Goal: Information Seeking & Learning: Learn about a topic

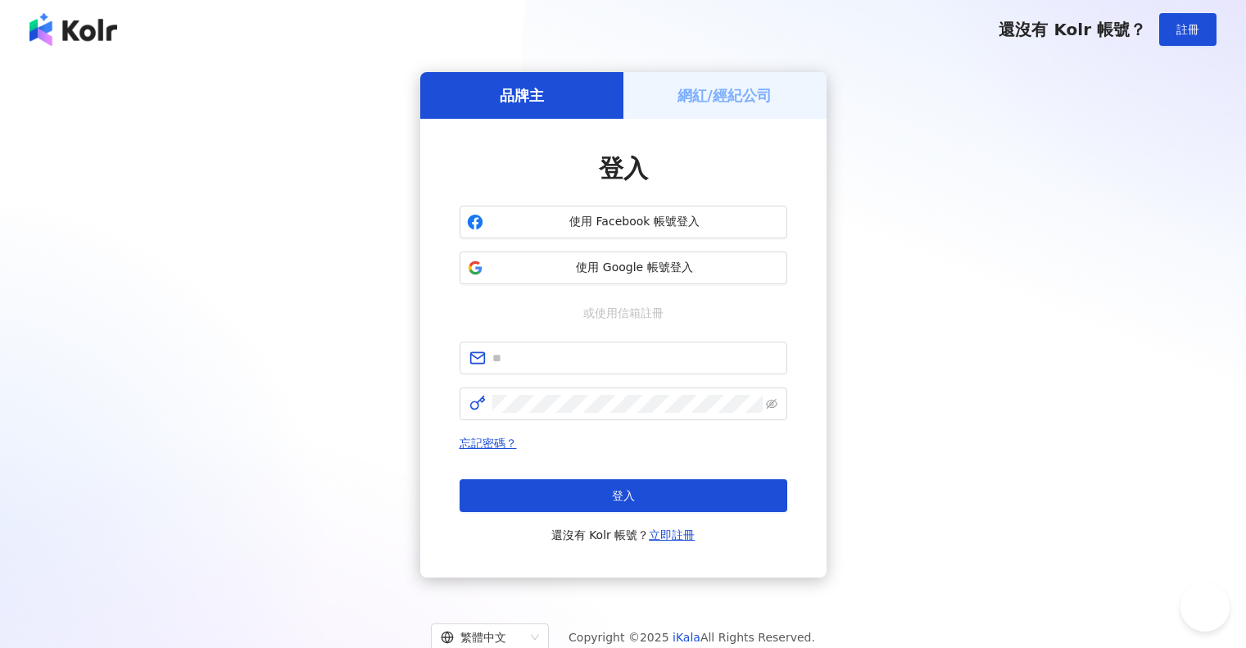
click at [629, 251] on div "使用 Facebook 帳號登入 使用 Google 帳號登入" at bounding box center [624, 245] width 328 height 79
click at [629, 256] on button "使用 Google 帳號登入" at bounding box center [624, 268] width 328 height 33
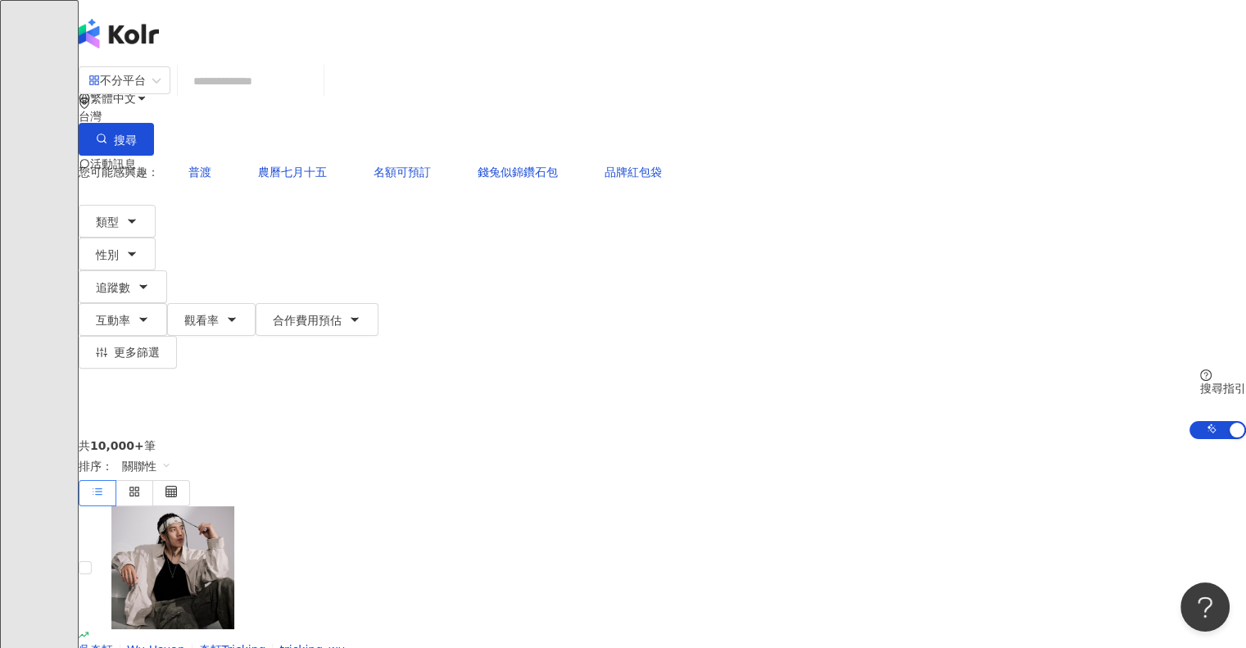
drag, startPoint x: 1176, startPoint y: 61, endPoint x: 639, endPoint y: 113, distance: 539.2
click at [1176, 66] on div "不分平台 台灣 搜尋 您可能感興趣： 普渡 農曆七月十五 名額可預訂 錢兔似錦鑽石包 品牌紅包袋 類型 性別 追蹤數 互動率 觀看率 合作費用預估 更多篩選 …" at bounding box center [663, 253] width 1168 height 374
click at [317, 92] on input "search" at bounding box center [250, 81] width 133 height 31
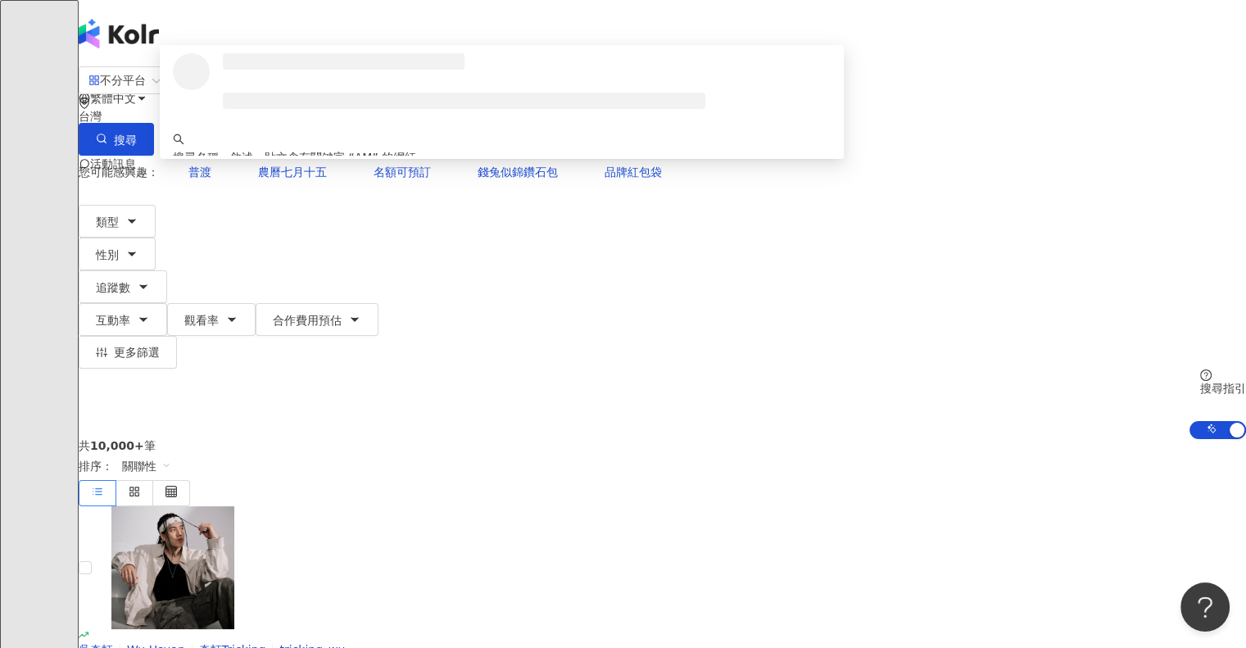
type input "*"
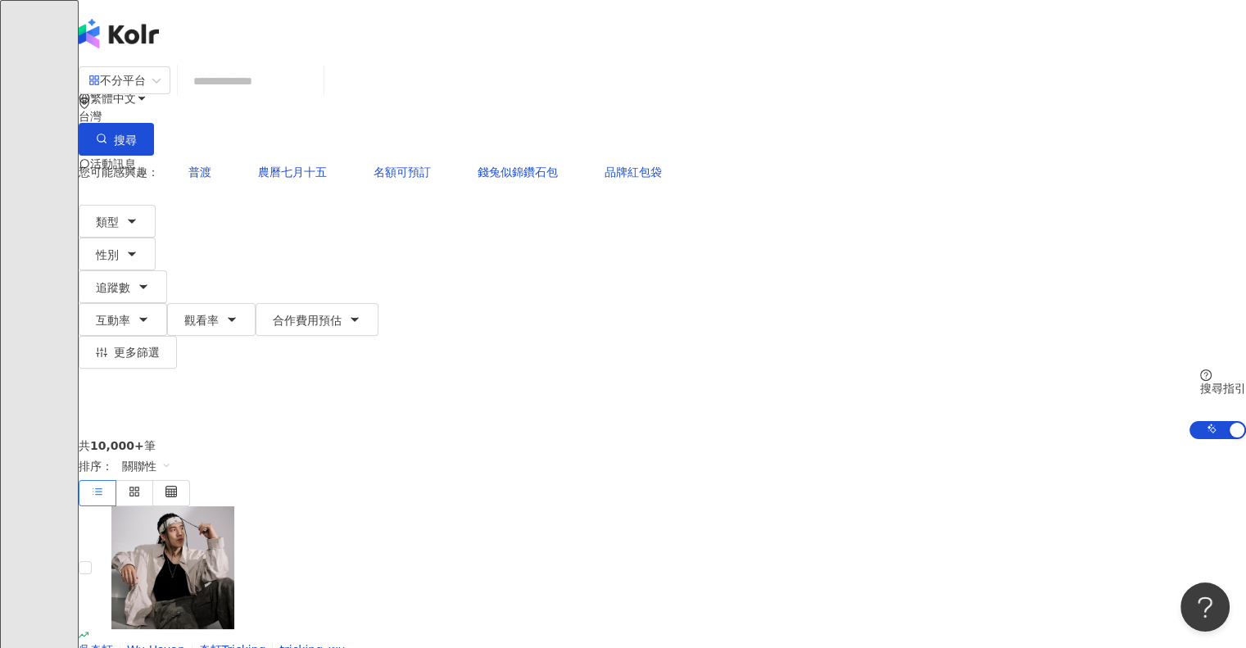
type input "*"
type input "**"
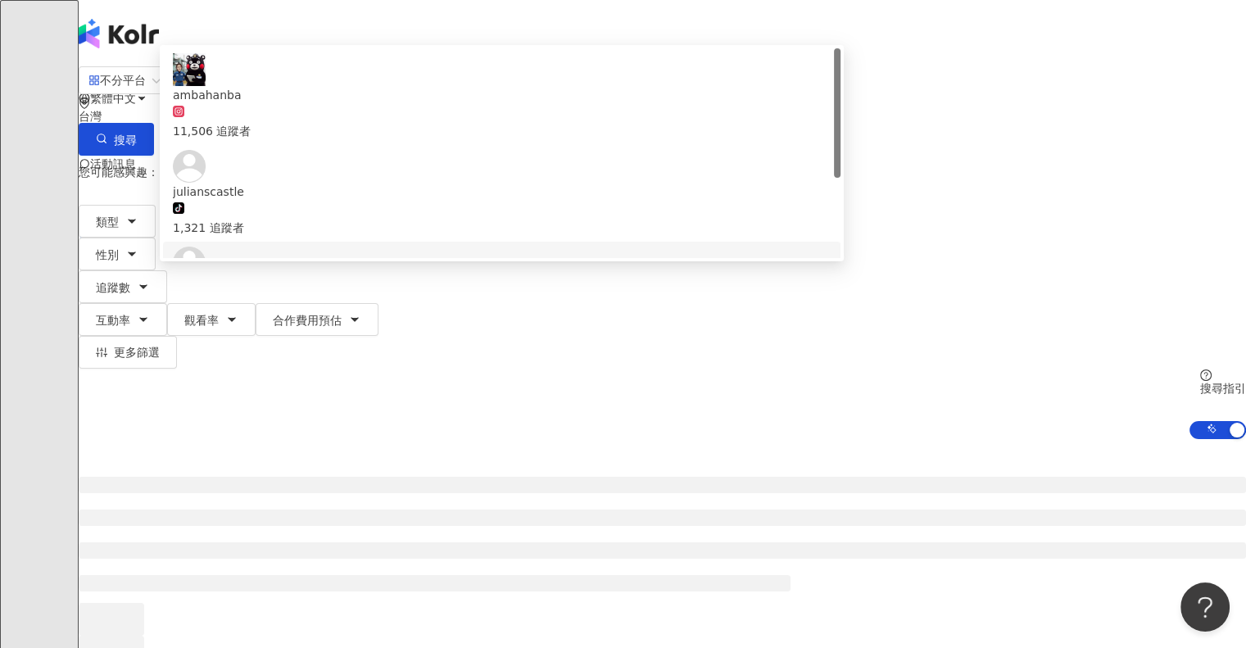
click at [424, 104] on span "ambahanba" at bounding box center [502, 95] width 658 height 18
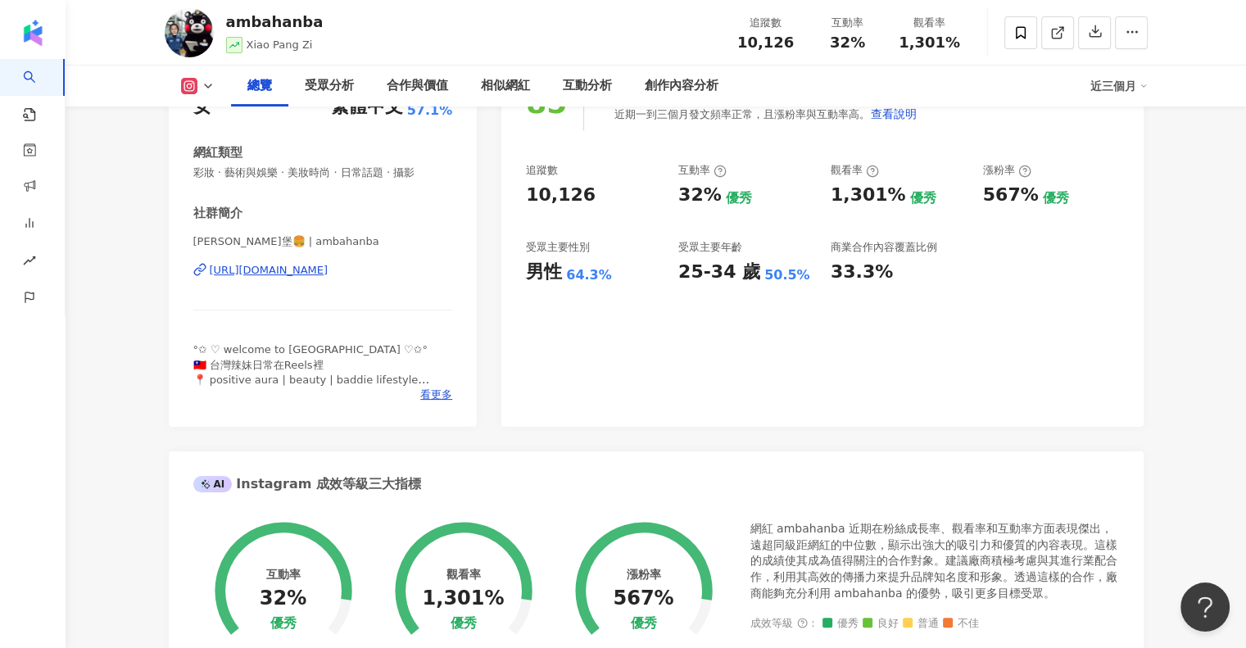
scroll to position [164, 0]
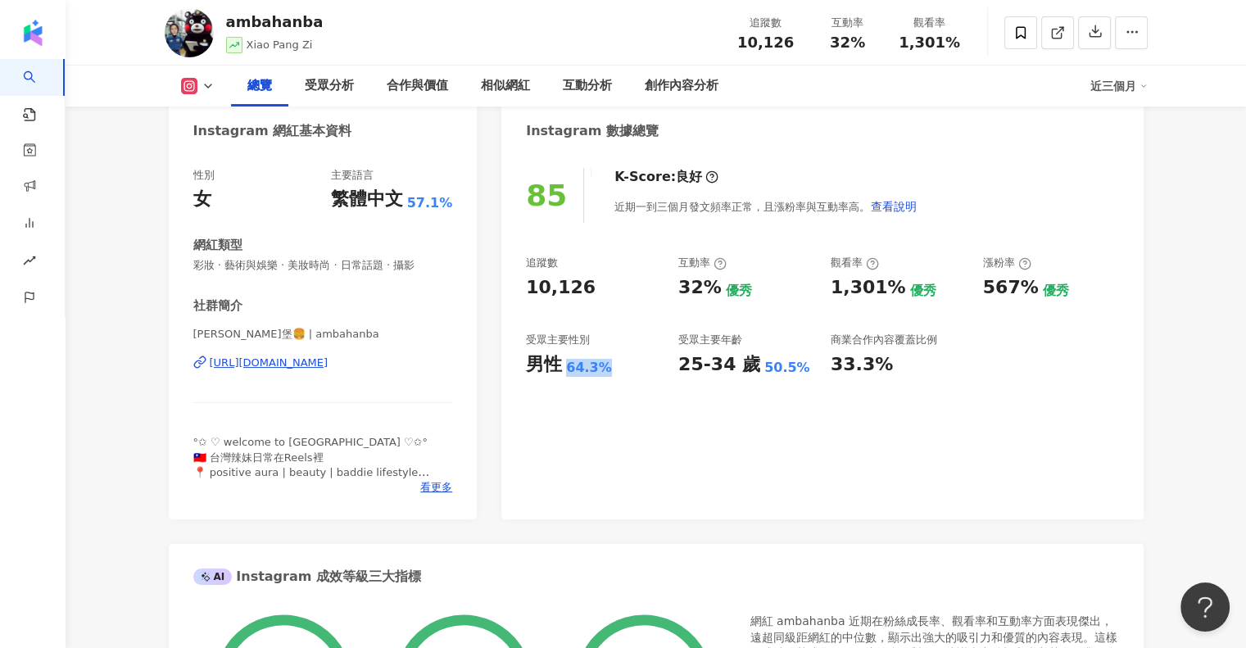
drag, startPoint x: 565, startPoint y: 361, endPoint x: 662, endPoint y: 365, distance: 96.8
click at [662, 365] on div "追蹤數 10,126 互動率 32% 優秀 觀看率 1,301% 優秀 漲粉率 567% 優秀 受眾主要性別 男性 64.3% 受眾主要年齡 25-34 歲 …" at bounding box center [822, 316] width 592 height 121
click at [635, 374] on div "男性 64.3%" at bounding box center [594, 364] width 136 height 25
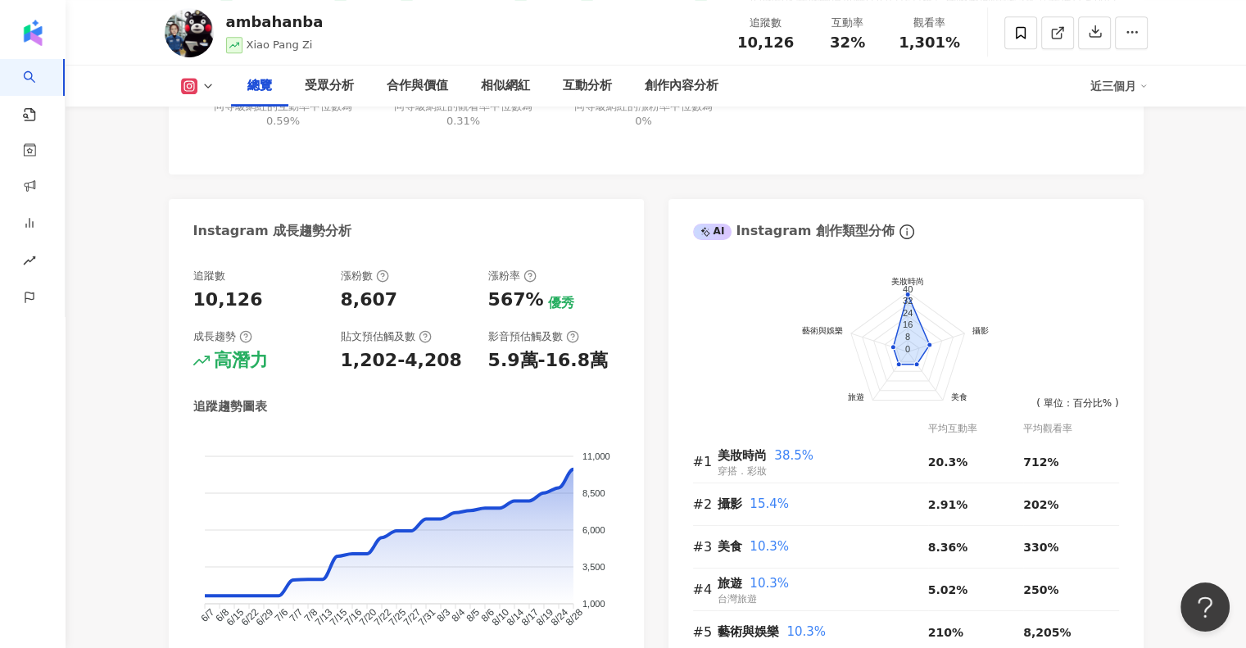
scroll to position [901, 0]
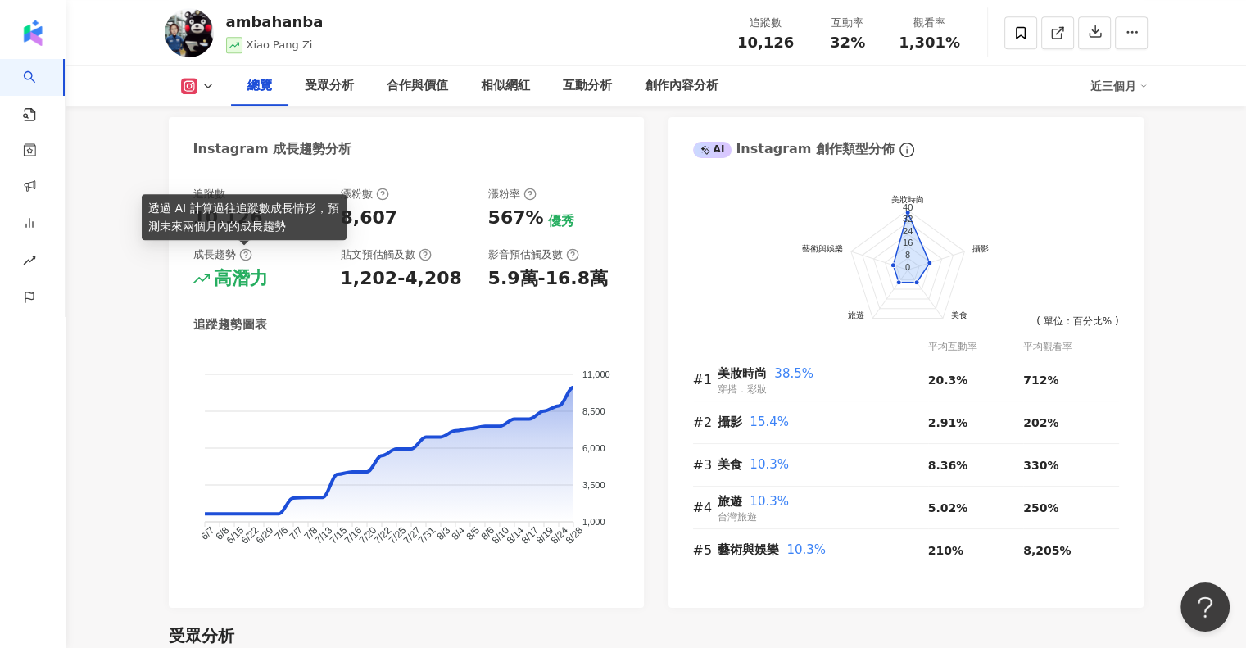
click at [240, 249] on icon at bounding box center [245, 254] width 13 height 13
click at [43, 308] on span "競品分析" at bounding box center [66, 298] width 46 height 37
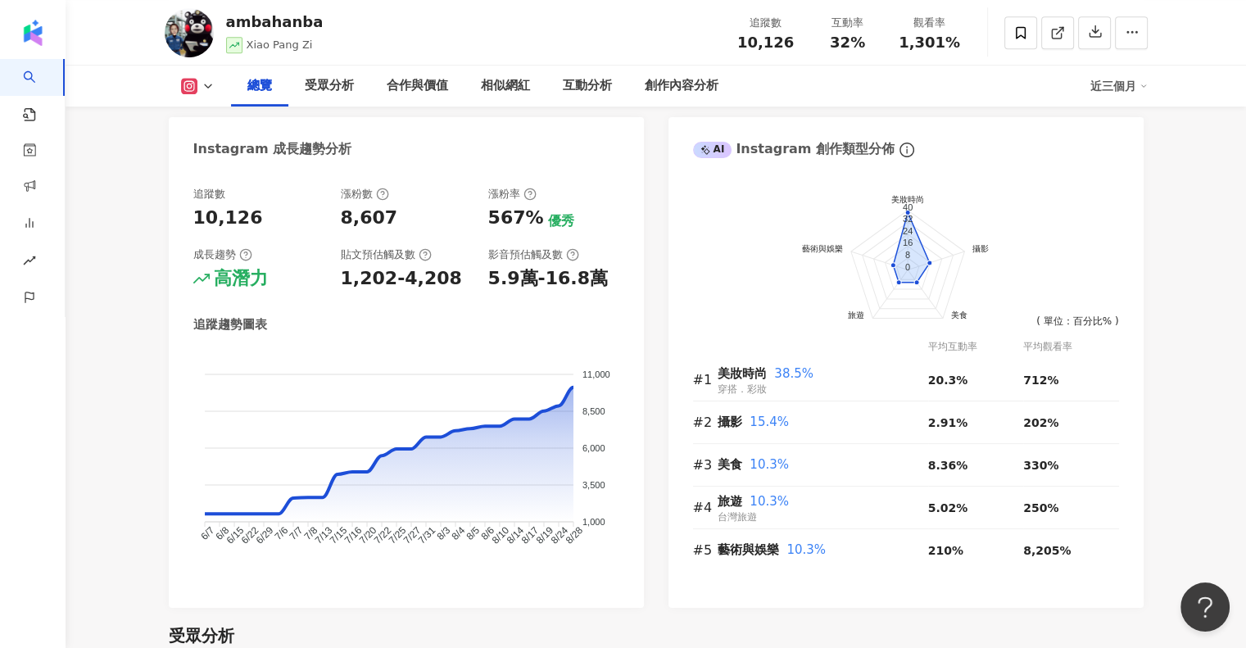
drag, startPoint x: 719, startPoint y: 387, endPoint x: 774, endPoint y: 391, distance: 55.1
click at [774, 391] on div "美妝時尚 38.5% 穿搭．彩妝" at bounding box center [823, 380] width 211 height 34
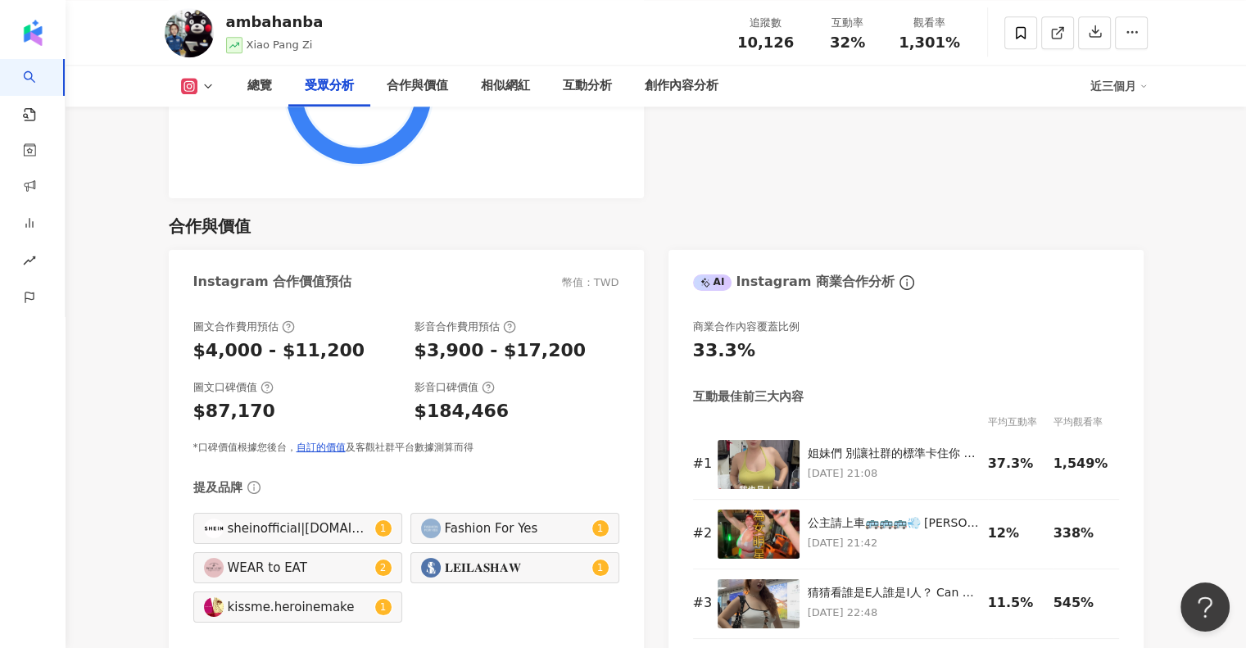
scroll to position [2212, 0]
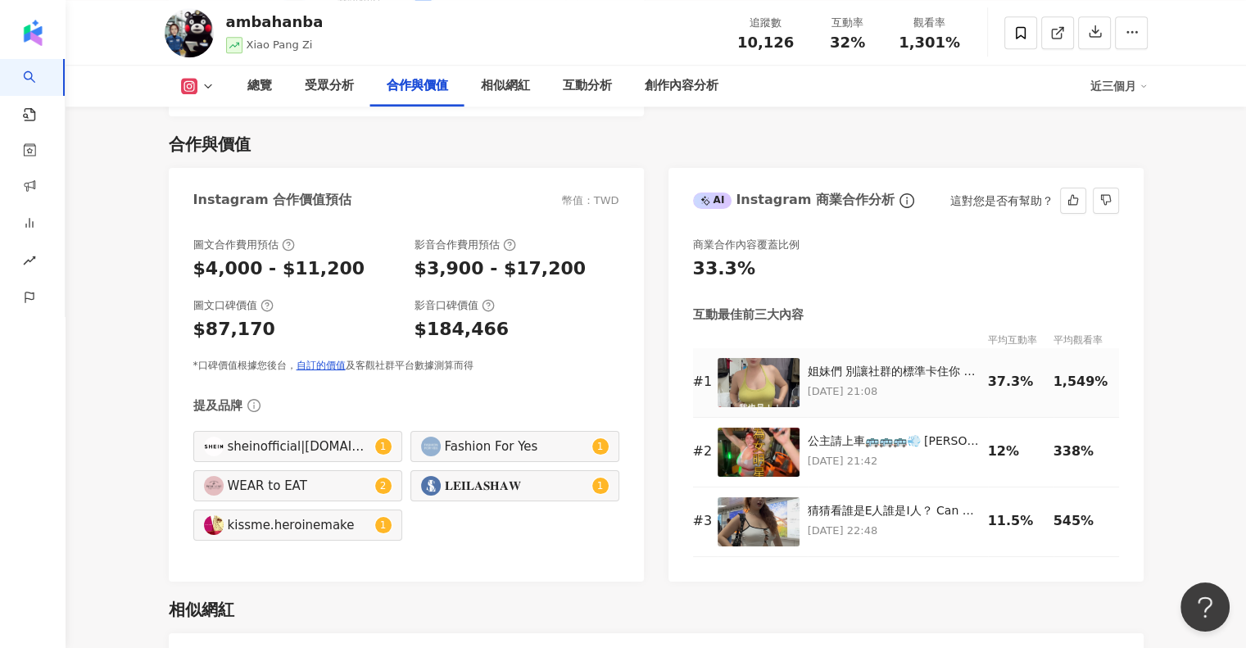
click at [764, 365] on img at bounding box center [759, 382] width 82 height 49
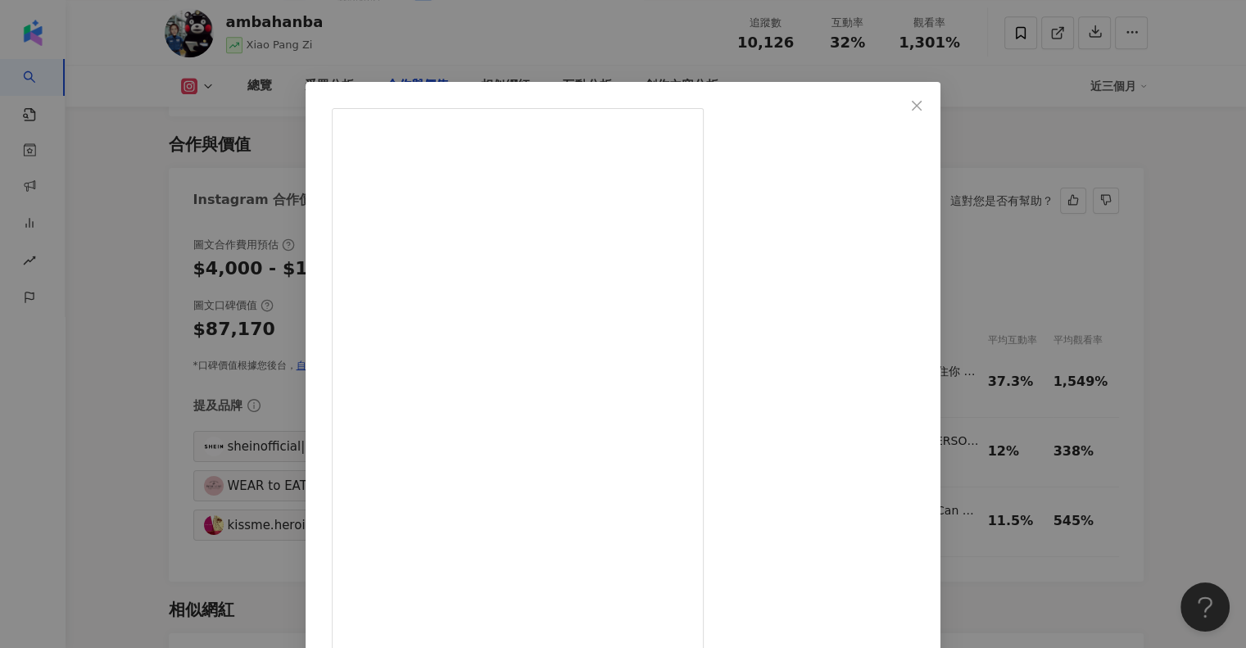
click at [1133, 229] on div "ambahanba [DATE] 姐妹們 別讓社群的標準卡住你 穿你想穿的就對了！🫵🏽 . . . . . . . . . . . . . . . [台灣辣妹…" at bounding box center [623, 324] width 1246 height 648
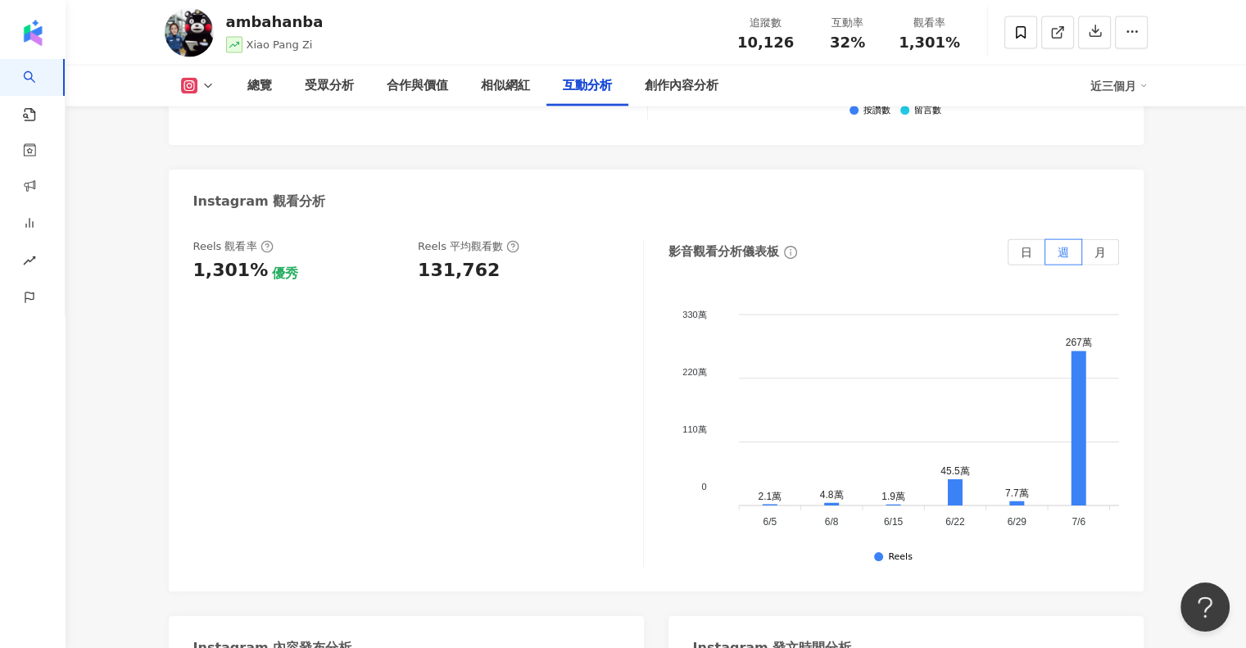
scroll to position [3687, 0]
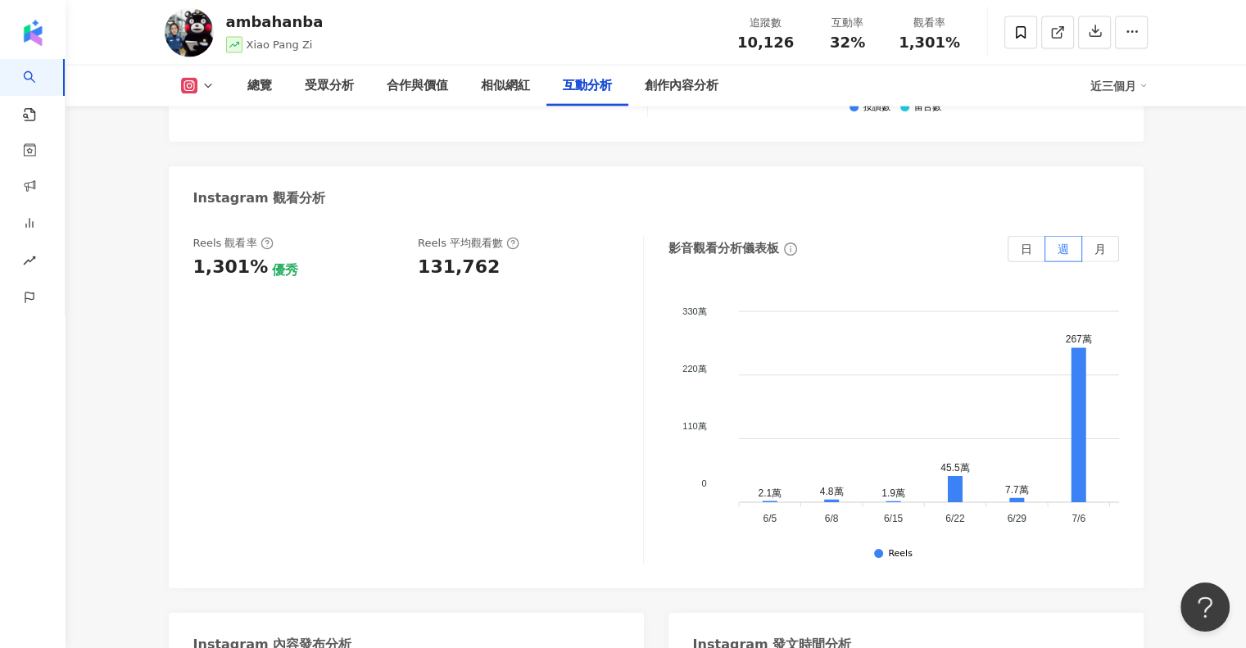
drag, startPoint x: 504, startPoint y: 216, endPoint x: 413, endPoint y: 237, distance: 93.2
click at [415, 236] on div "Reels 觀看率 1,301% 優秀 [PERSON_NAME] 平均觀看數 131,762" at bounding box center [409, 258] width 433 height 44
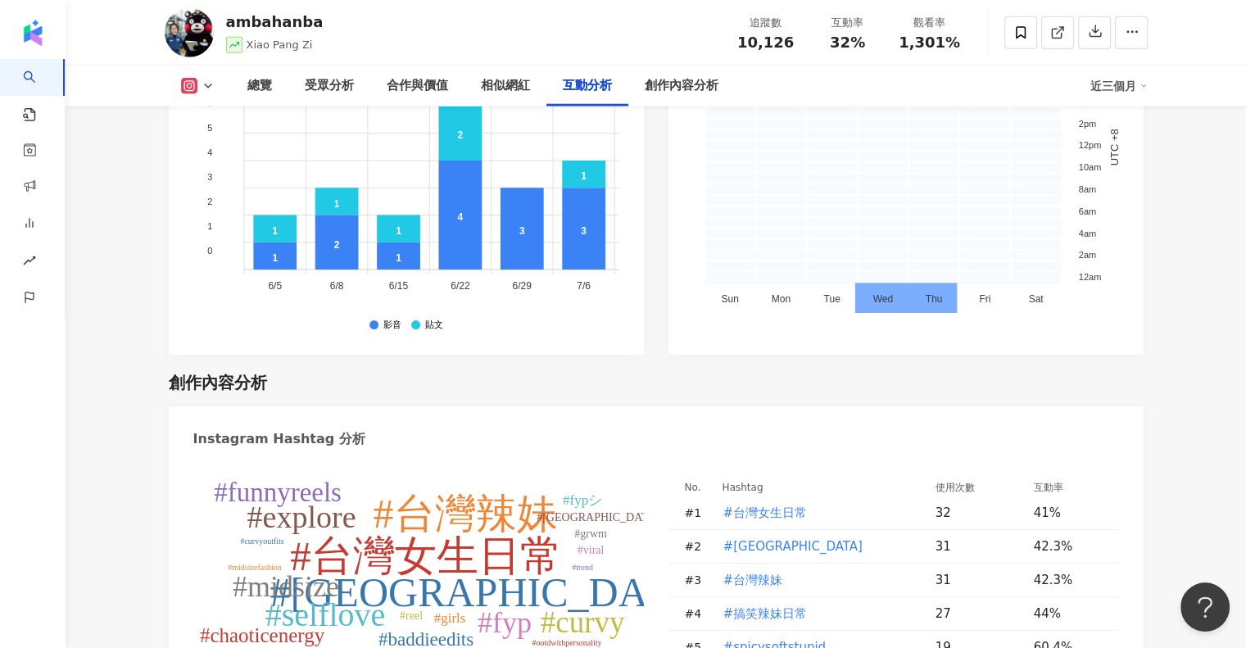
scroll to position [4589, 0]
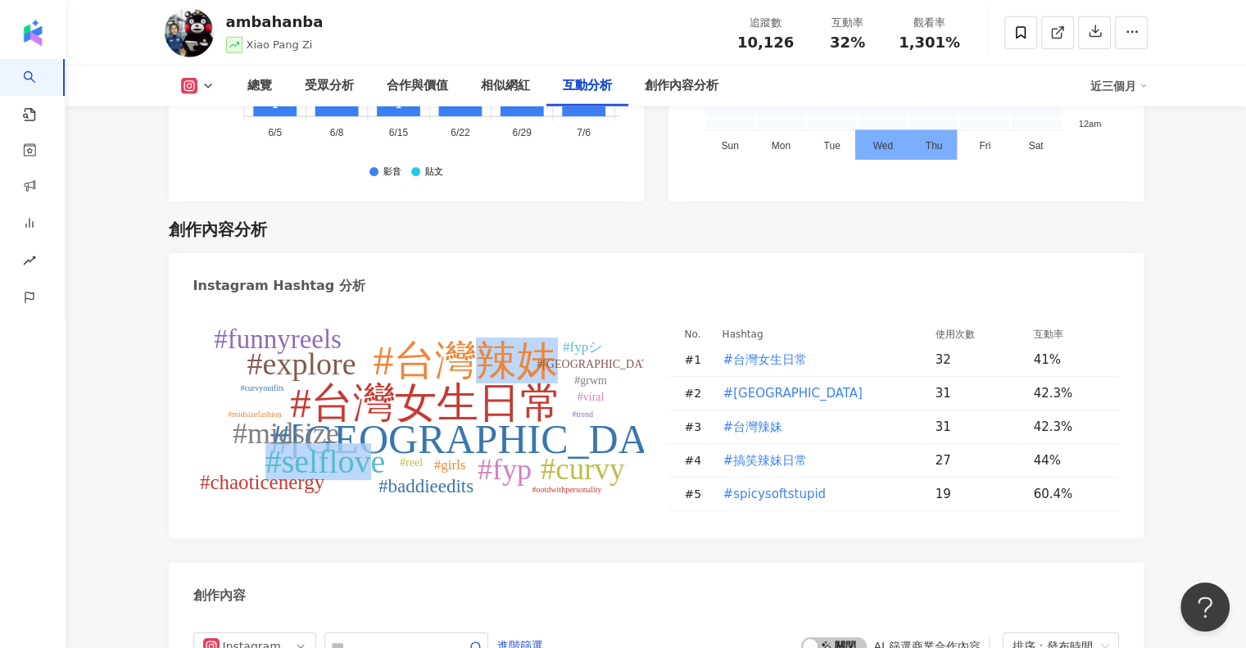
drag, startPoint x: 474, startPoint y: 329, endPoint x: 365, endPoint y: 442, distance: 157.0
click at [365, 442] on g "#台灣女生日常 #amberthebaddie #台灣辣妹 #selflove #explore #curvy #midsize #fyp #funnyree…" at bounding box center [453, 410] width 509 height 172
click at [365, 443] on tspan "#selflove" at bounding box center [325, 461] width 120 height 37
type input "*********"
drag, startPoint x: 339, startPoint y: 327, endPoint x: 229, endPoint y: 324, distance: 109.9
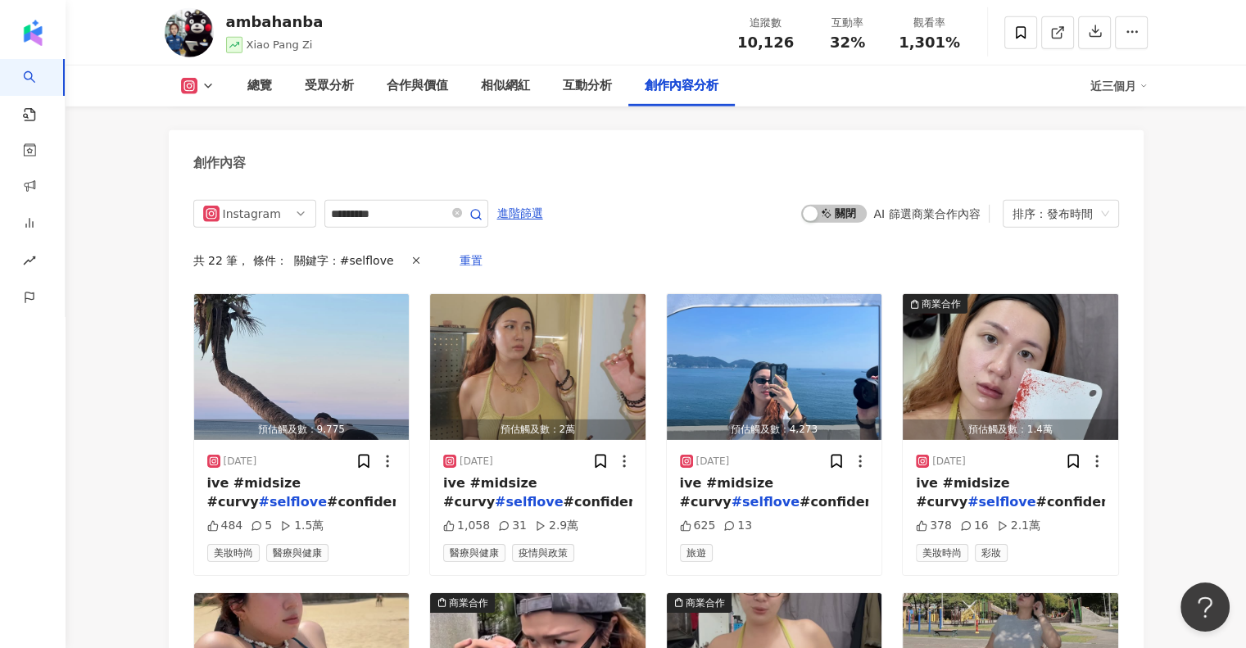
scroll to position [4589, 0]
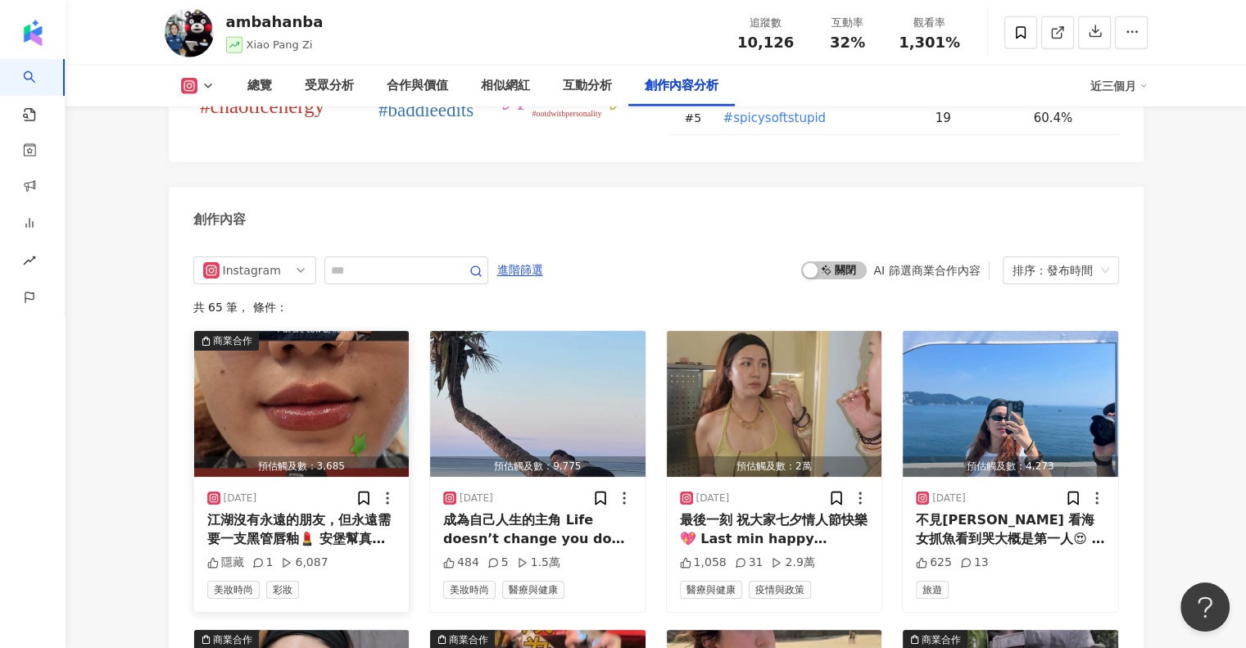
scroll to position [4917, 0]
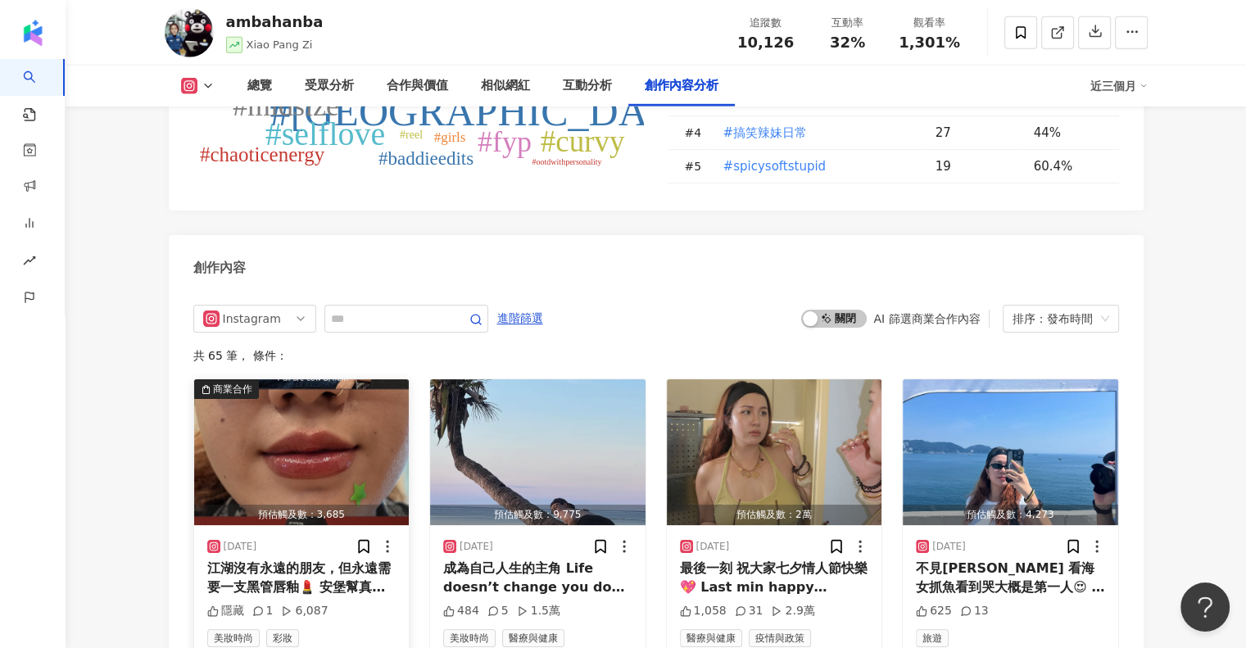
click at [275, 412] on img "button" at bounding box center [302, 452] width 216 height 146
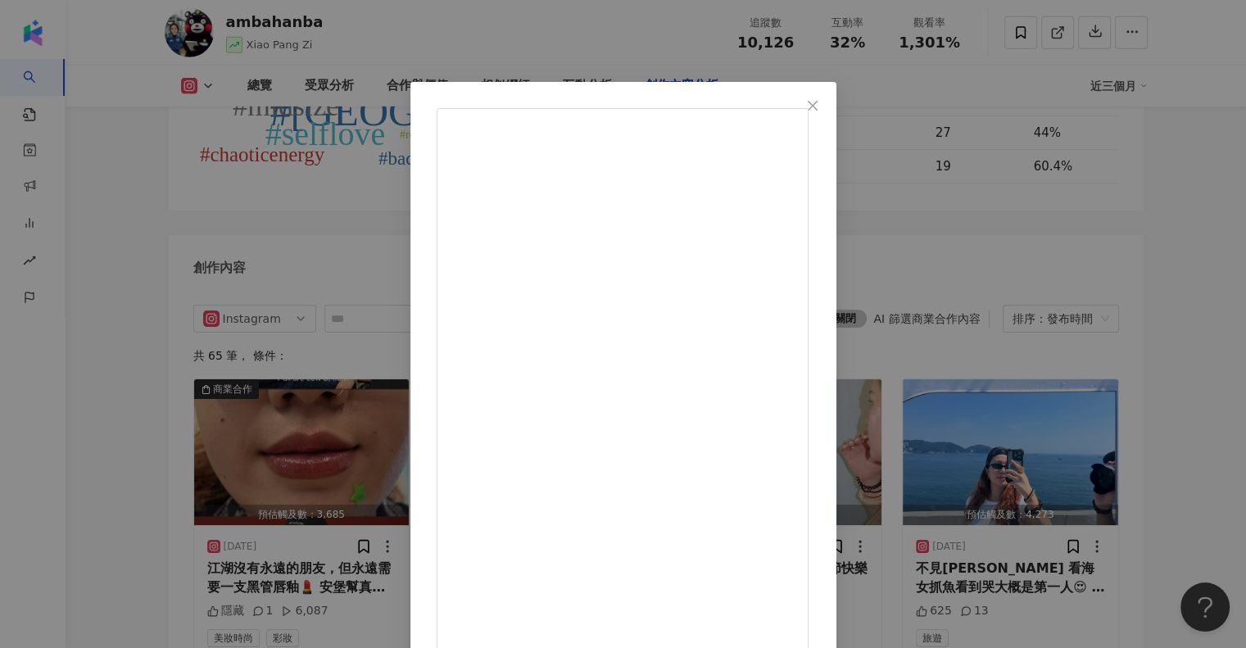
scroll to position [69, 0]
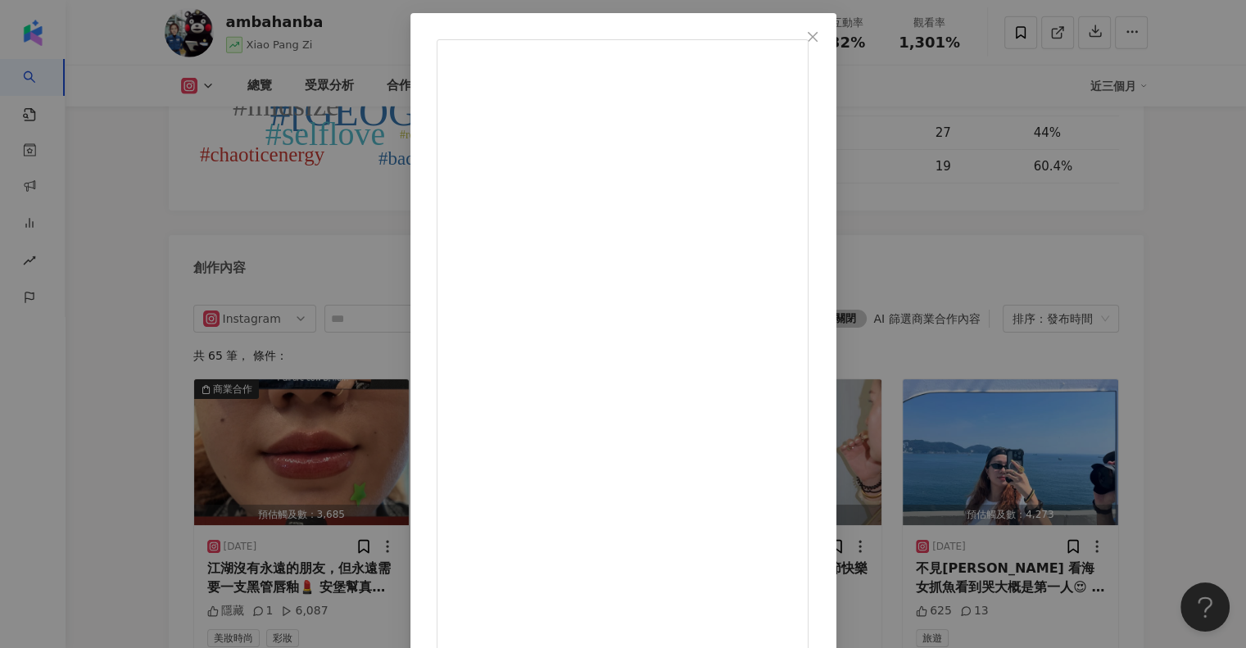
click at [96, 383] on div "ambahanba [DATE] 江湖沒有永遠的朋友，但永遠需要一支黑管唇釉💄 安堡幫真心推薦 尤其是10號 擦上成為最狠最不掉色的那個女boss 📝溫馨提醒…" at bounding box center [623, 324] width 1246 height 648
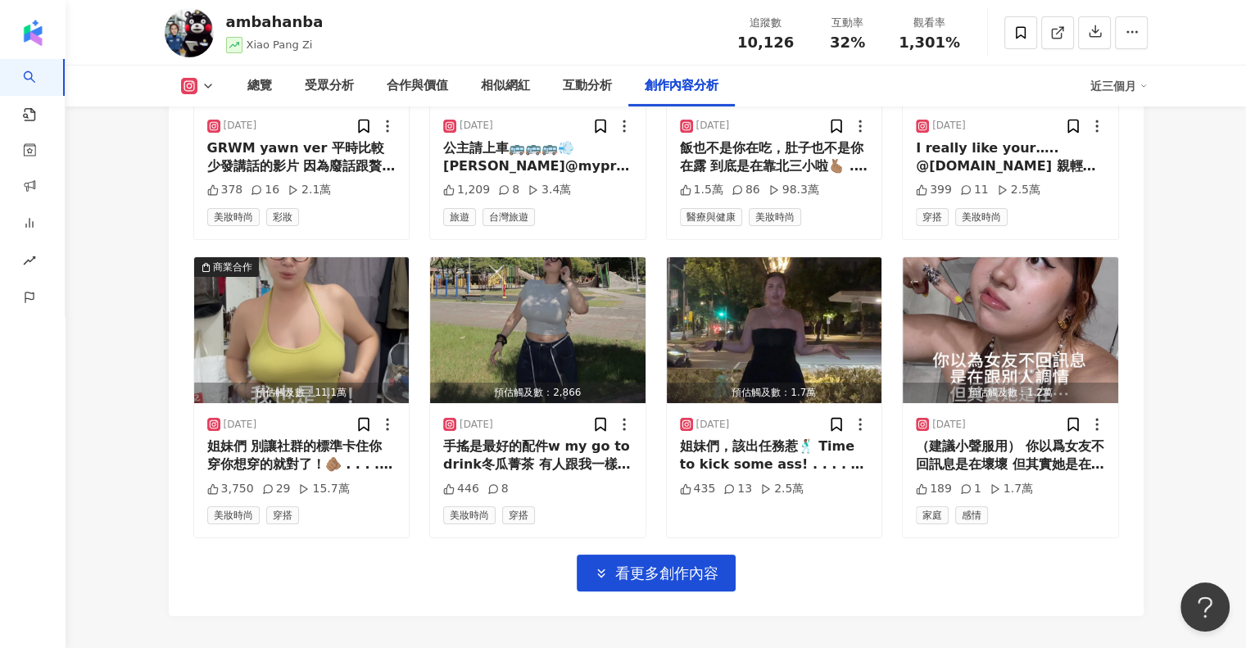
scroll to position [5736, 0]
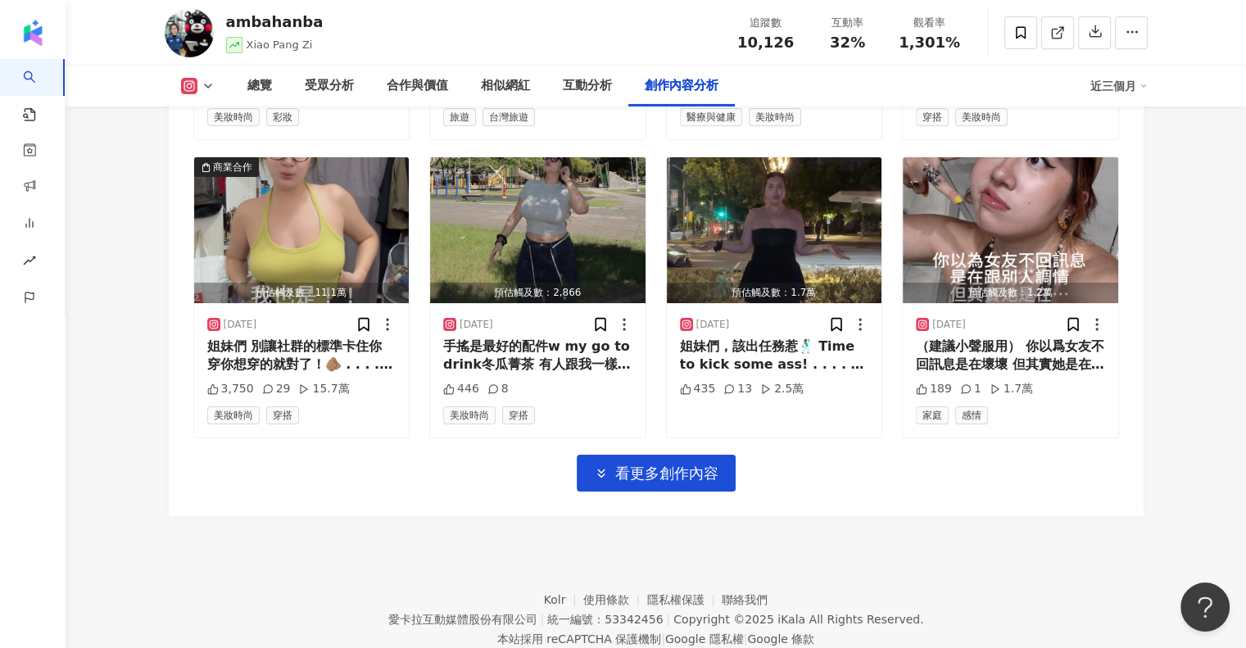
drag, startPoint x: 1182, startPoint y: 197, endPoint x: 695, endPoint y: 2, distance: 525.1
